Goal: Use online tool/utility

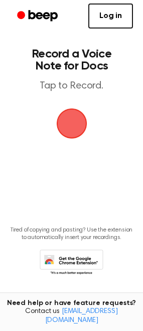
click at [79, 126] on span "button" at bounding box center [72, 124] width 28 height 28
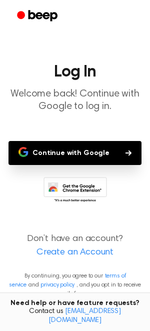
click at [78, 156] on button "Continue with Google" at bounding box center [75, 153] width 133 height 24
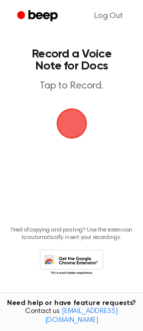
click at [68, 124] on span "button" at bounding box center [72, 124] width 28 height 28
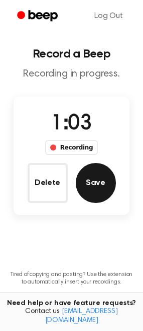
click at [95, 183] on button "Save" at bounding box center [96, 183] width 40 height 40
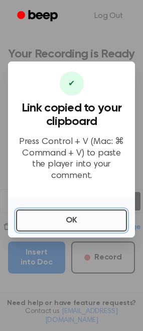
click at [67, 210] on button "OK" at bounding box center [71, 221] width 111 height 22
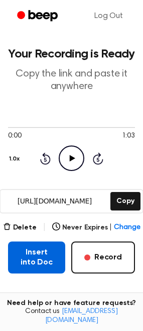
click at [46, 258] on button "Insert into Doc" at bounding box center [36, 258] width 57 height 32
click at [36, 263] on button "Insert into Doc" at bounding box center [36, 258] width 57 height 32
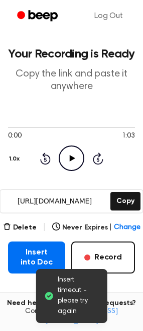
click at [68, 162] on icon "Play Audio" at bounding box center [72, 159] width 26 height 26
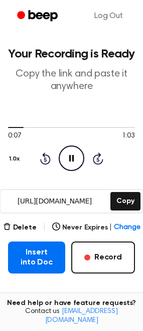
click at [71, 157] on icon "Pause Audio" at bounding box center [72, 159] width 26 height 26
click at [71, 157] on icon at bounding box center [73, 158] width 6 height 7
click at [31, 223] on button "Delete" at bounding box center [20, 228] width 34 height 11
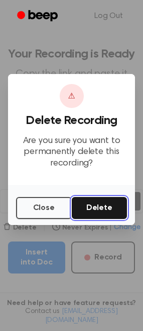
click at [100, 215] on button "Delete" at bounding box center [100, 208] width 56 height 22
click at [101, 207] on button "Delete" at bounding box center [100, 208] width 56 height 22
